Goal: Use online tool/utility: Utilize a website feature to perform a specific function

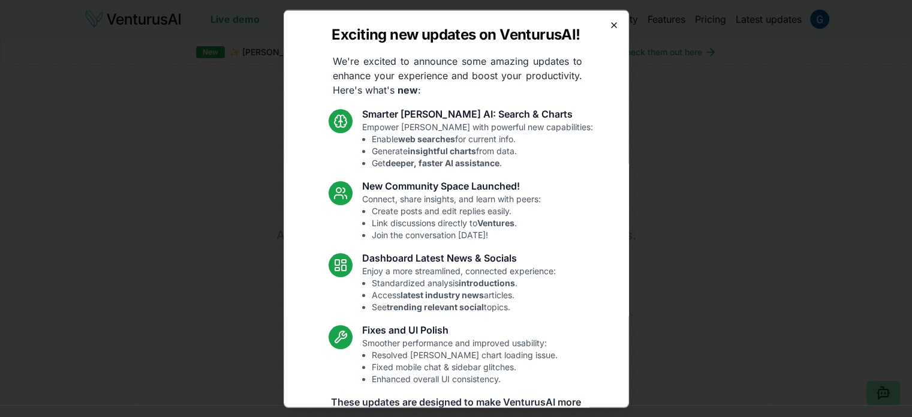
click at [610, 23] on icon "button" at bounding box center [615, 25] width 10 height 10
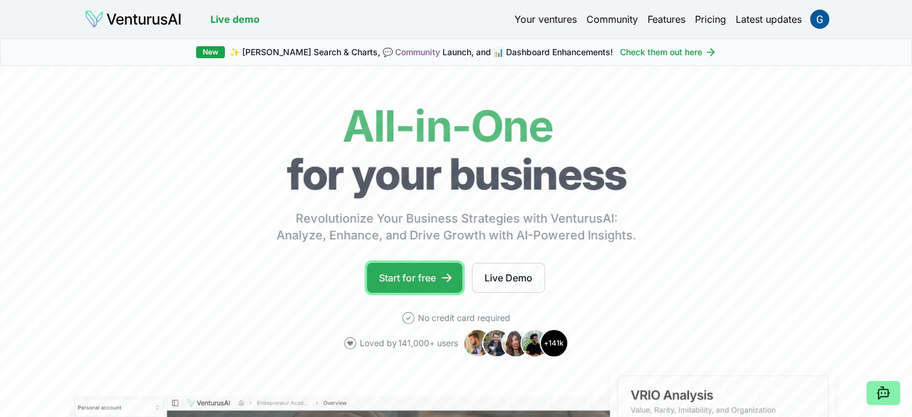
click at [422, 285] on link "Start for free" at bounding box center [414, 278] width 95 height 30
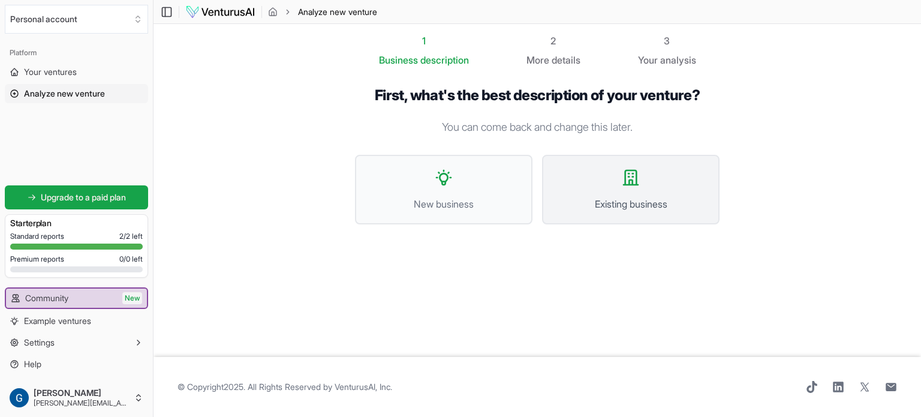
click at [614, 190] on button "Existing business" at bounding box center [631, 190] width 178 height 70
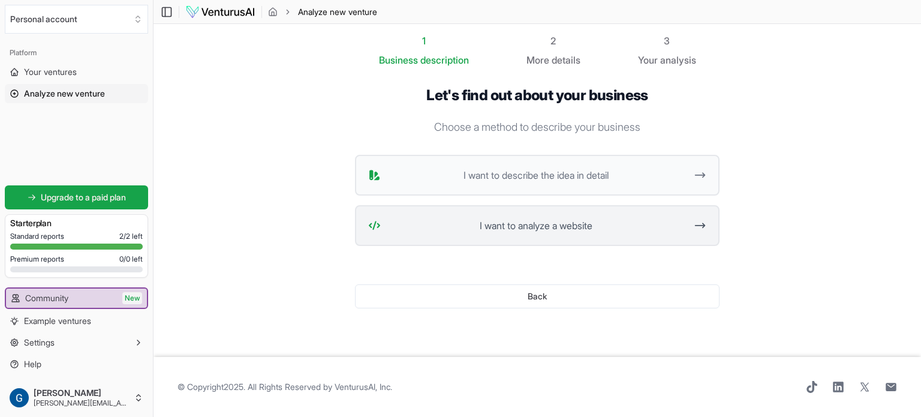
click at [557, 230] on span "I want to analyze a website" at bounding box center [536, 225] width 301 height 14
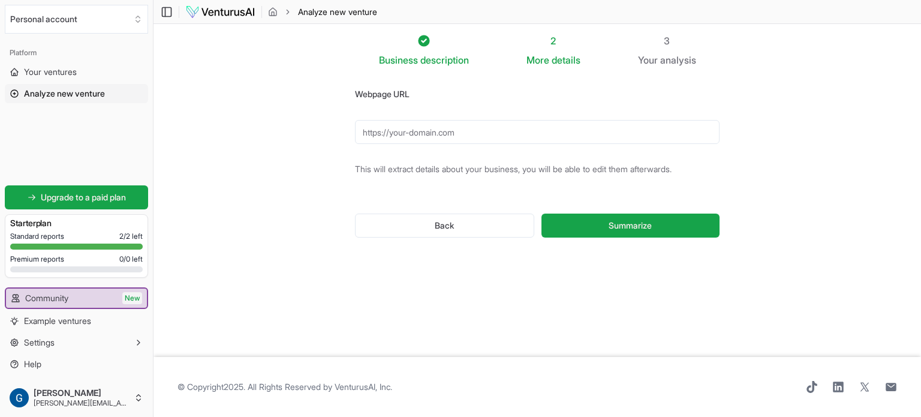
click at [461, 130] on input "Webpage URL" at bounding box center [537, 132] width 365 height 24
paste input "[URL][DOMAIN_NAME]"
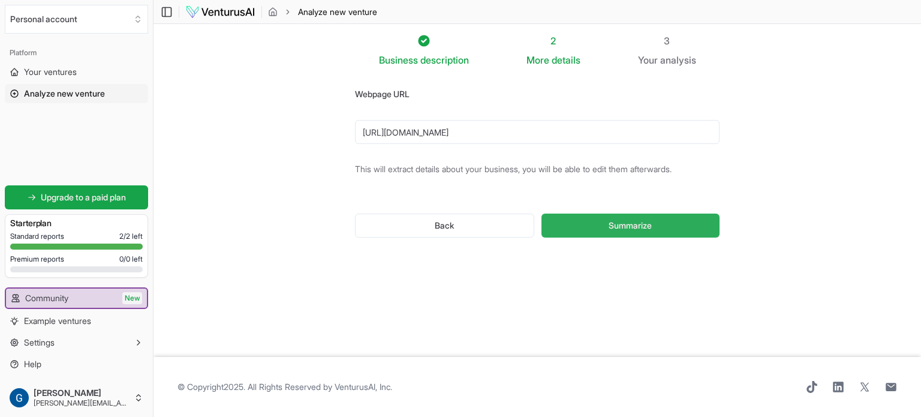
type input "[URL][DOMAIN_NAME]"
click at [595, 229] on button "Summarize" at bounding box center [631, 226] width 178 height 24
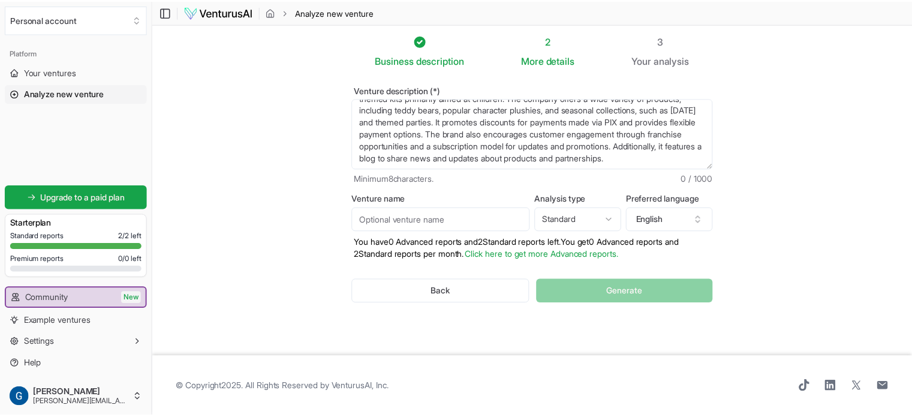
scroll to position [36, 0]
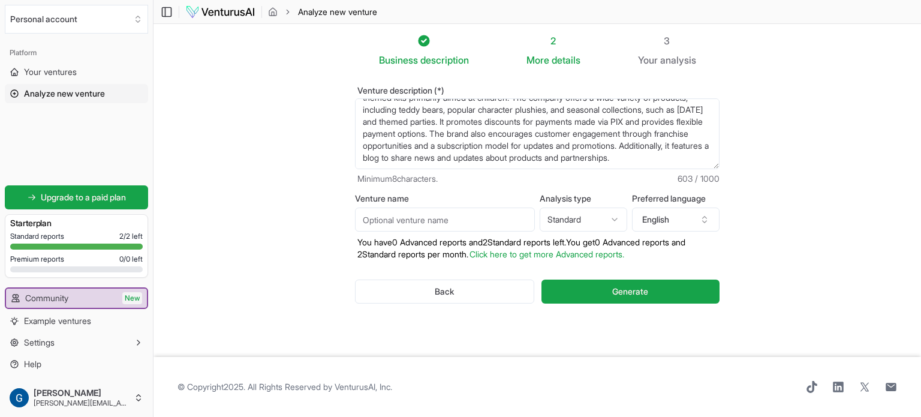
click at [761, 176] on section "Business description 2 More details 3 Your analysis Venture description (*) Cri…" at bounding box center [538, 190] width 768 height 333
click at [610, 288] on button "Generate" at bounding box center [631, 292] width 178 height 24
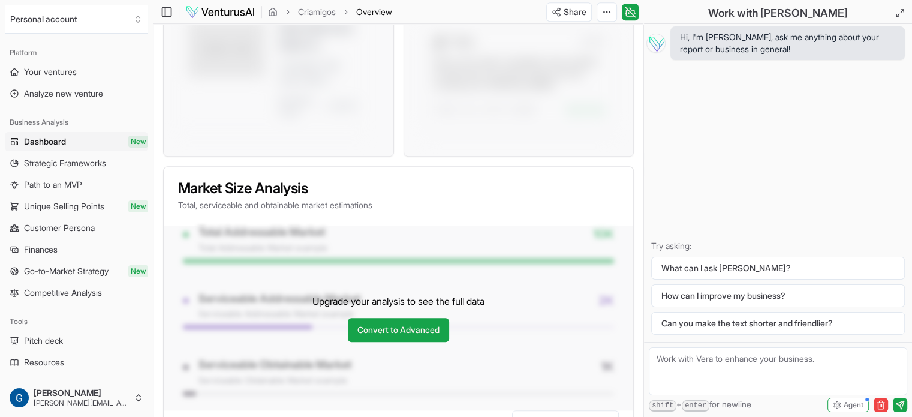
scroll to position [1080, 0]
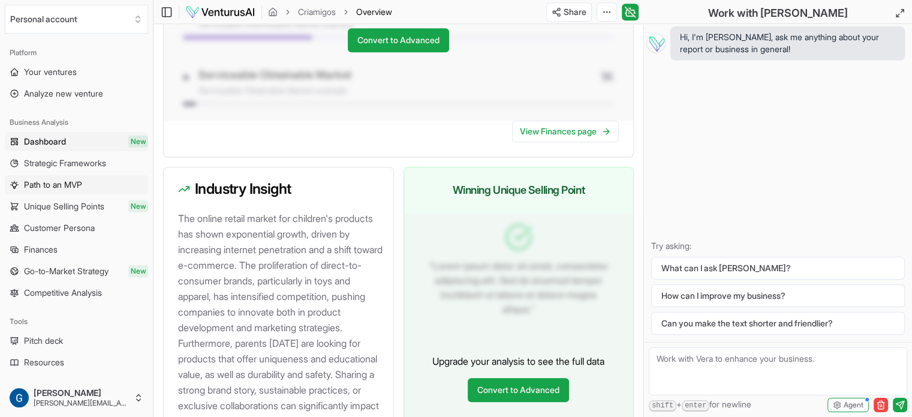
click at [37, 184] on span "Path to an MVP" at bounding box center [53, 185] width 58 height 12
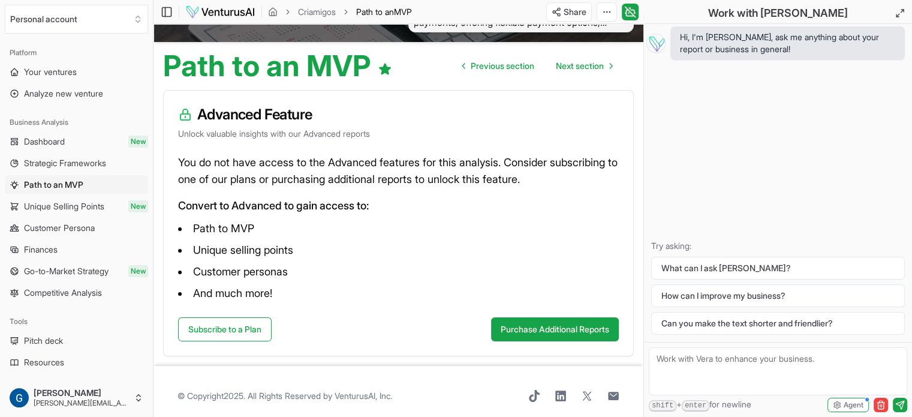
scroll to position [102, 0]
